Goal: Book appointment/travel/reservation

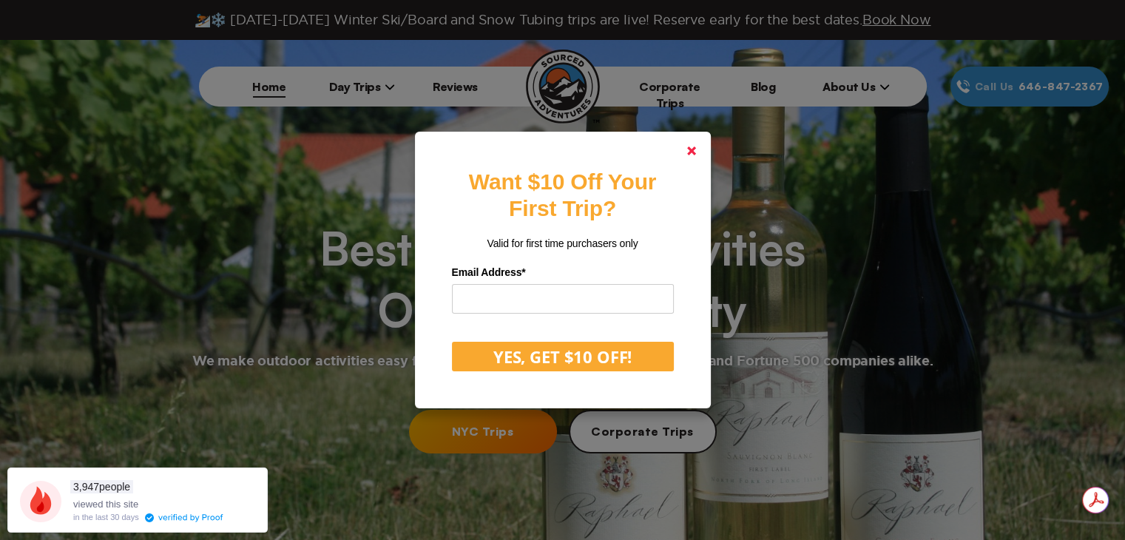
click at [689, 151] on link at bounding box center [692, 151] width 36 height 36
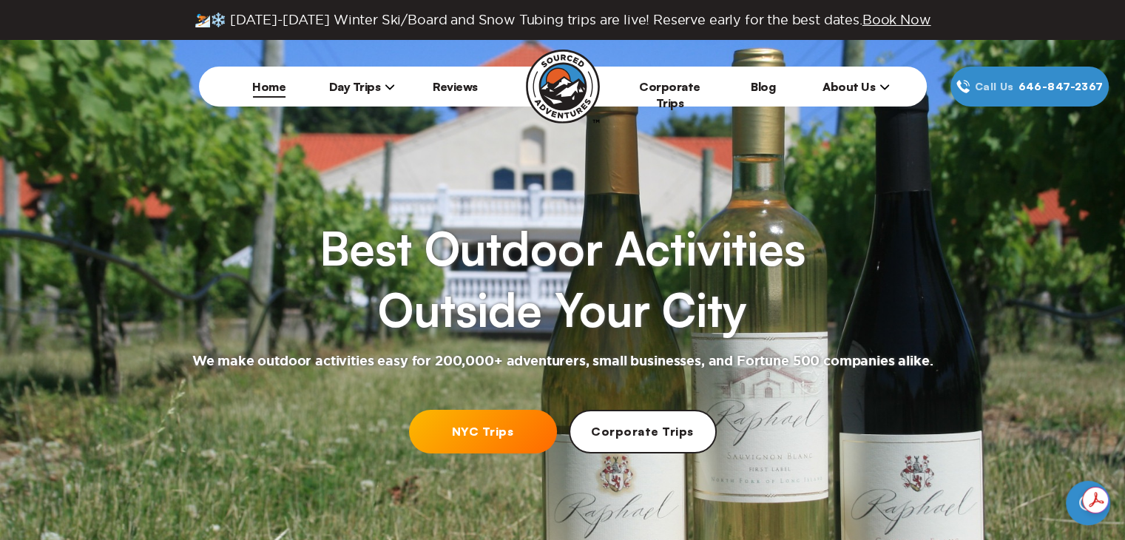
click at [345, 95] on li "Day Trips [US_STATE][GEOGRAPHIC_DATA] [GEOGRAPHIC_DATA] [GEOGRAPHIC_DATA]" at bounding box center [362, 87] width 93 height 40
click at [872, 21] on span "Book Now" at bounding box center [897, 20] width 69 height 14
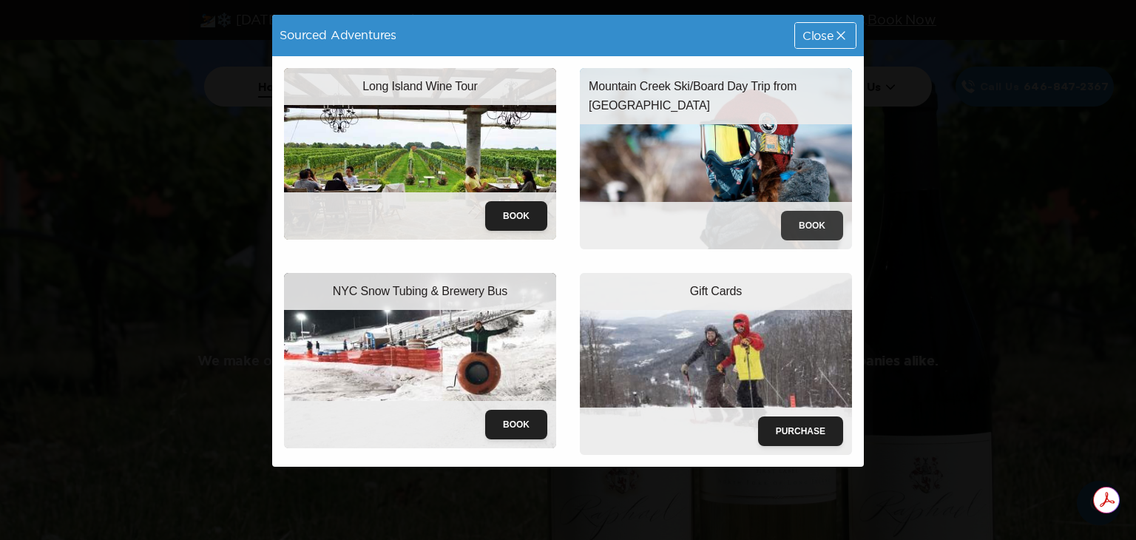
click at [809, 214] on button "Book" at bounding box center [812, 226] width 62 height 30
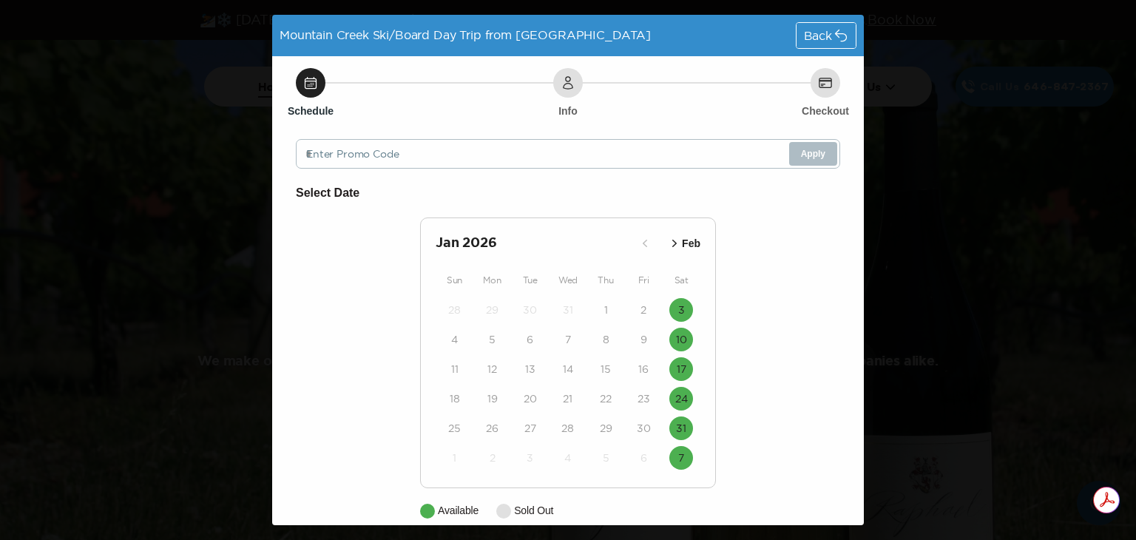
click at [672, 243] on icon "button" at bounding box center [674, 243] width 4 height 7
click at [638, 246] on icon "button" at bounding box center [645, 243] width 15 height 15
click at [820, 25] on div "Back" at bounding box center [826, 35] width 59 height 25
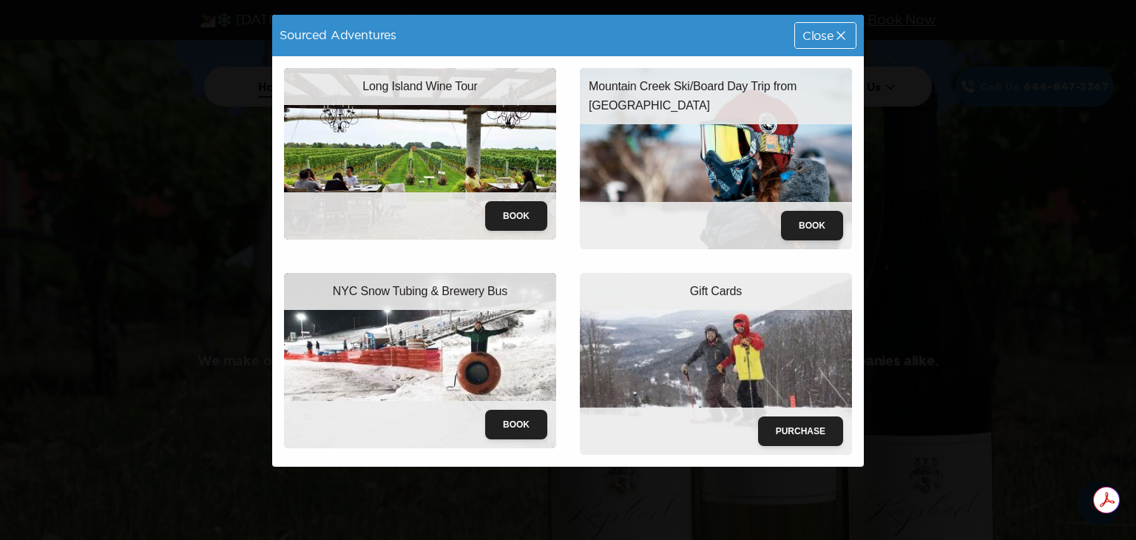
click at [488, 379] on img at bounding box center [420, 360] width 272 height 175
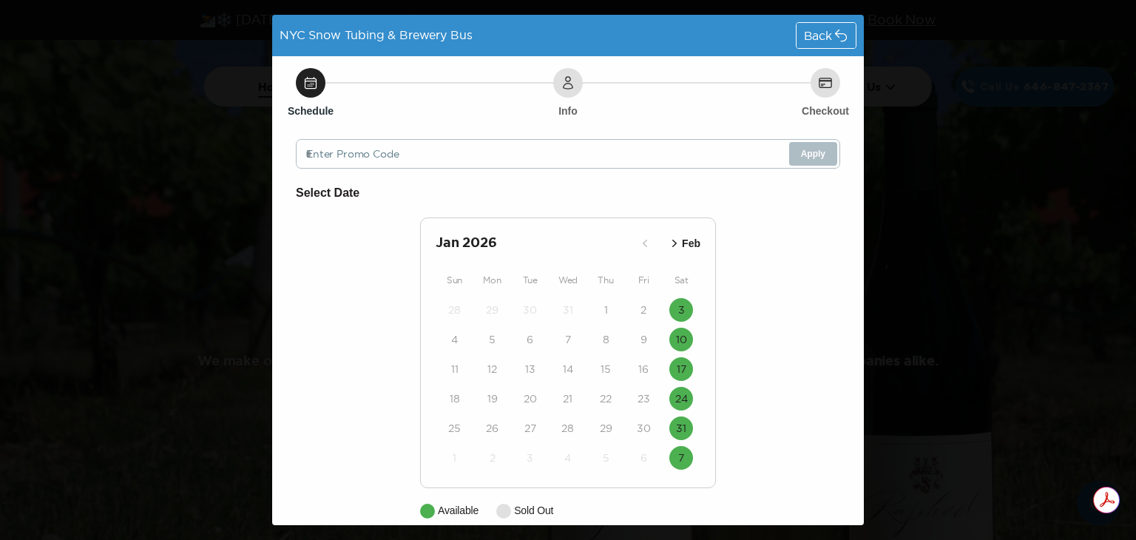
click at [667, 244] on icon "button" at bounding box center [674, 243] width 15 height 15
click at [675, 246] on icon "button" at bounding box center [674, 243] width 15 height 15
click at [660, 240] on icon "button" at bounding box center [663, 243] width 15 height 15
click at [663, 240] on button "Mar" at bounding box center [684, 244] width 42 height 24
click at [804, 39] on span "Back" at bounding box center [818, 36] width 28 height 12
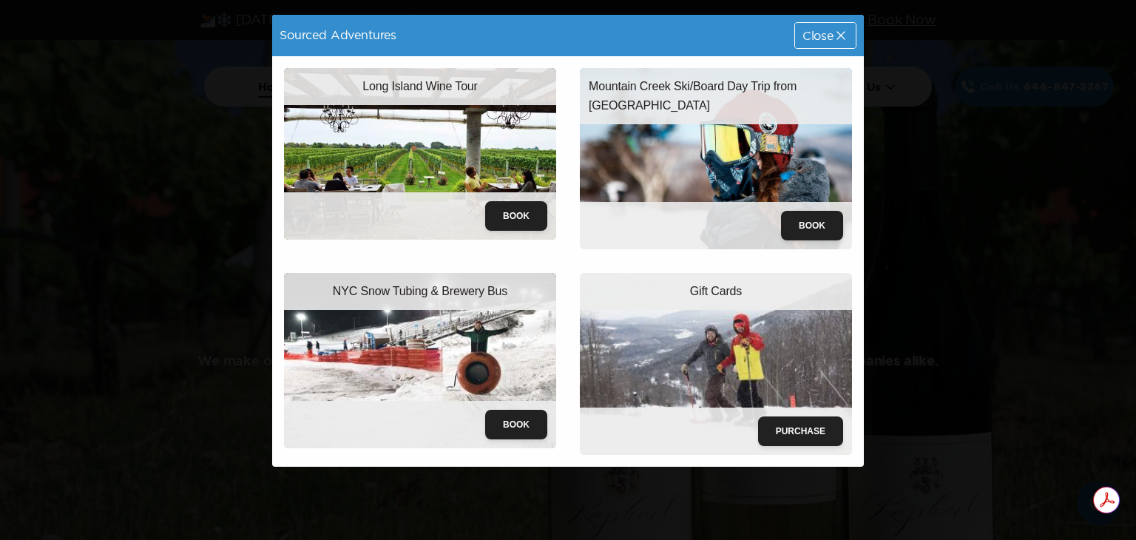
click at [1002, 209] on div "Sourced Adventures Close Long Island Wine Tour Book Mountain Creek Ski/Board Da…" at bounding box center [568, 270] width 1136 height 540
